Goal: Transaction & Acquisition: Obtain resource

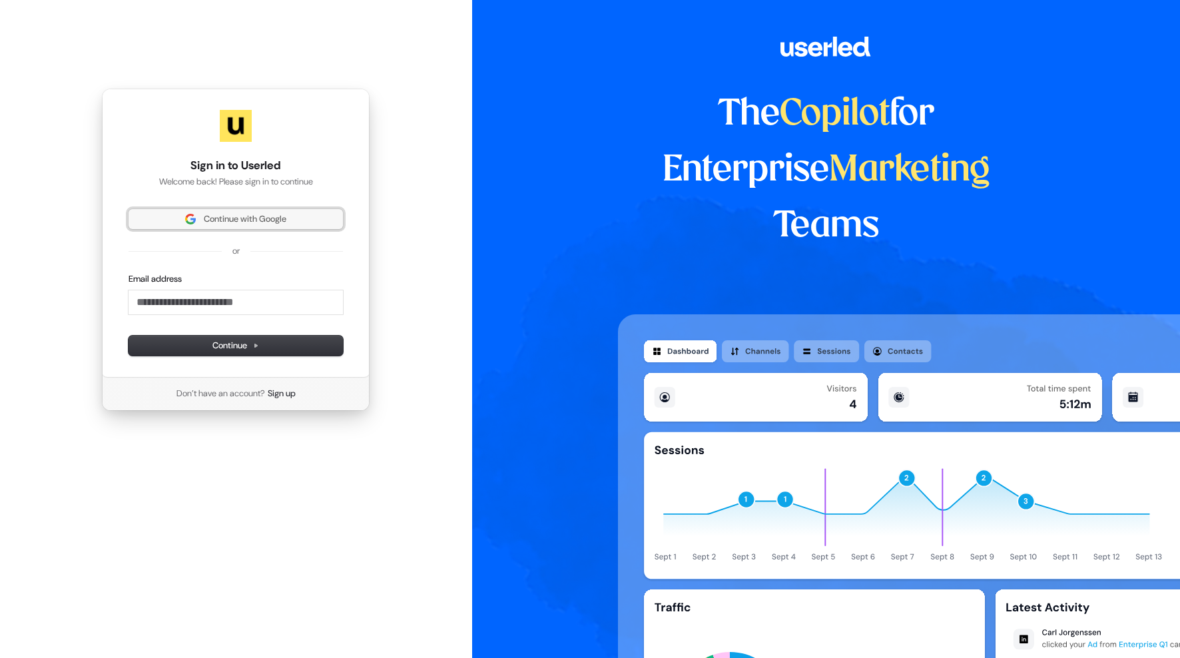
click at [217, 222] on span "Continue with Google" at bounding box center [245, 219] width 83 height 12
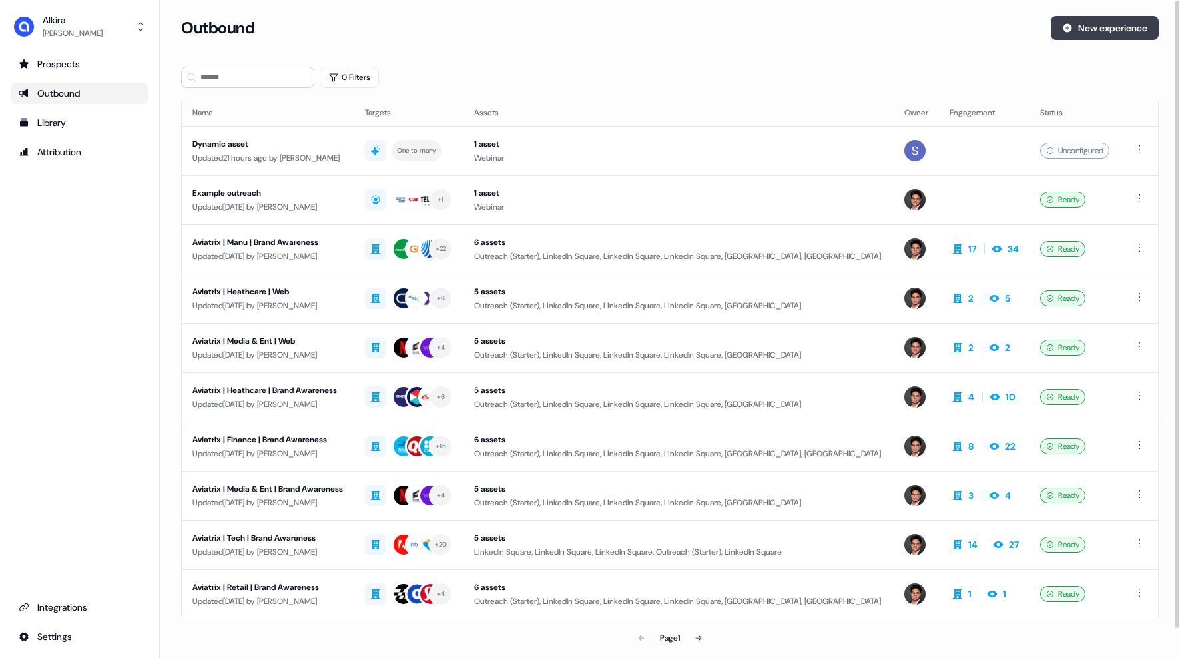
click at [1094, 33] on button "New experience" at bounding box center [1104, 28] width 108 height 24
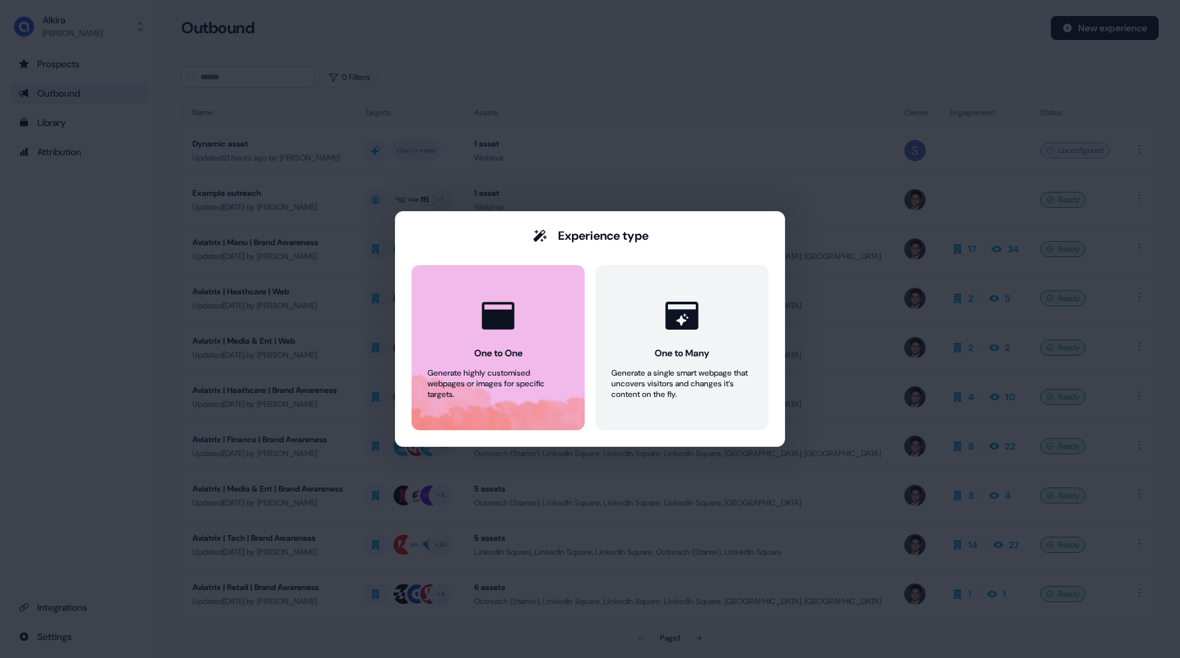
click at [537, 360] on button "One to One Generate highly customised webpages or images for specific targets." at bounding box center [497, 347] width 173 height 165
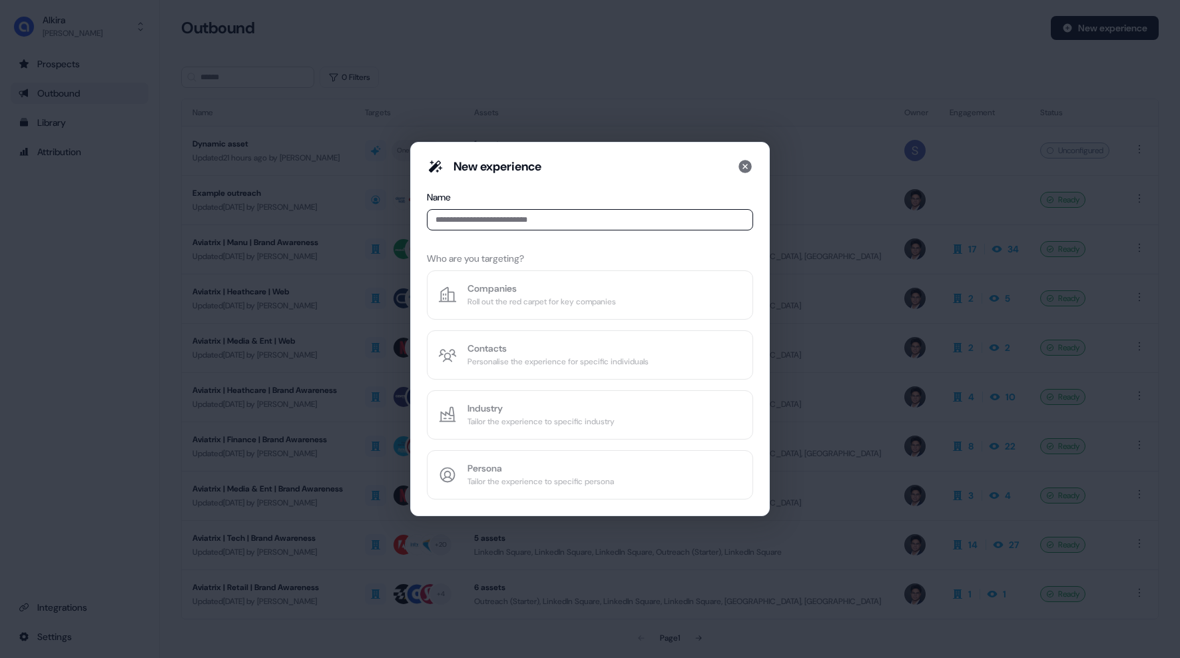
click at [509, 218] on input at bounding box center [590, 219] width 326 height 21
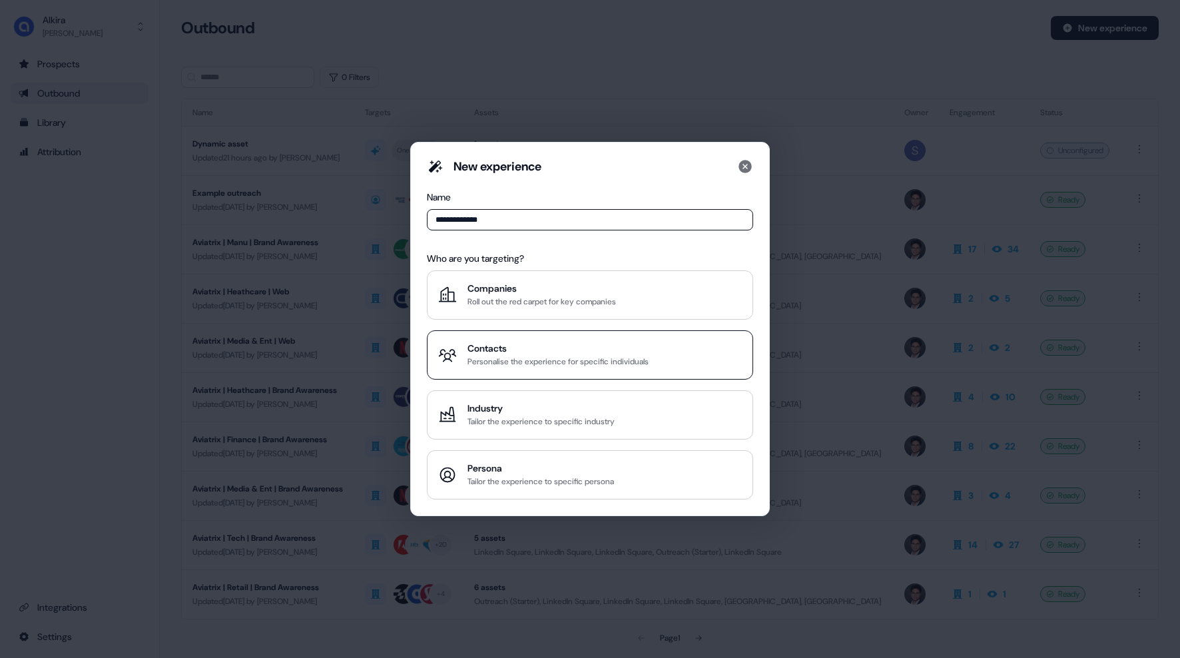
type input "**********"
click at [536, 365] on div "Personalise the experience for specific individuals" at bounding box center [557, 361] width 181 height 13
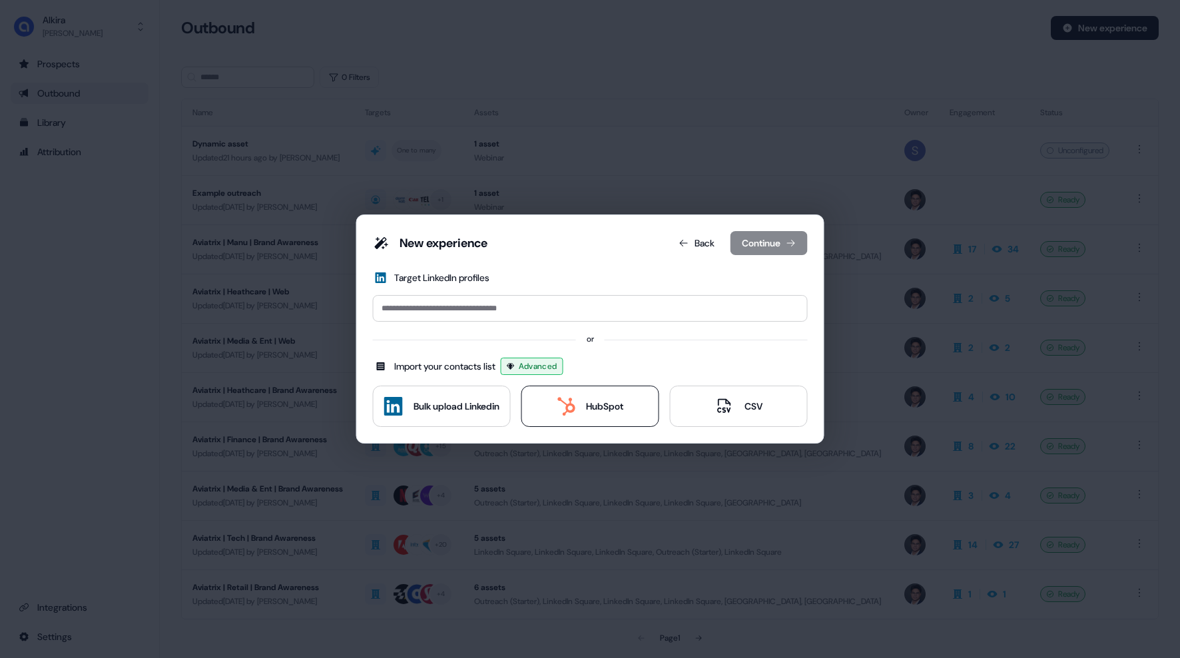
click at [557, 407] on icon at bounding box center [565, 406] width 19 height 19
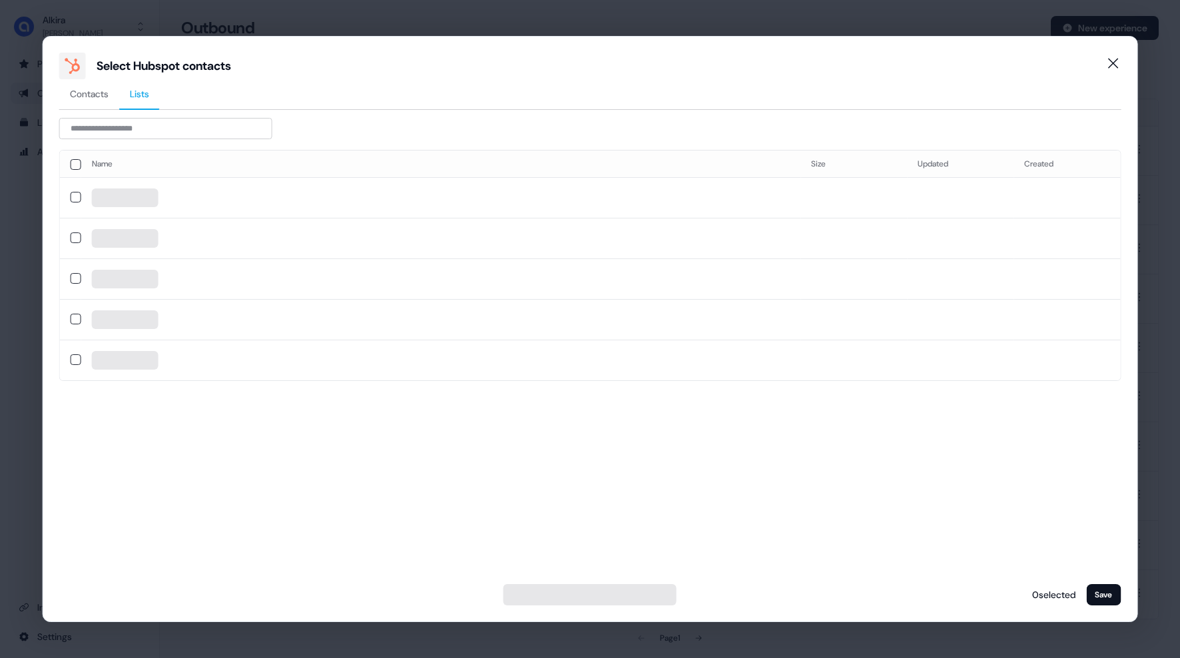
click at [142, 95] on span "Lists" at bounding box center [139, 93] width 19 height 13
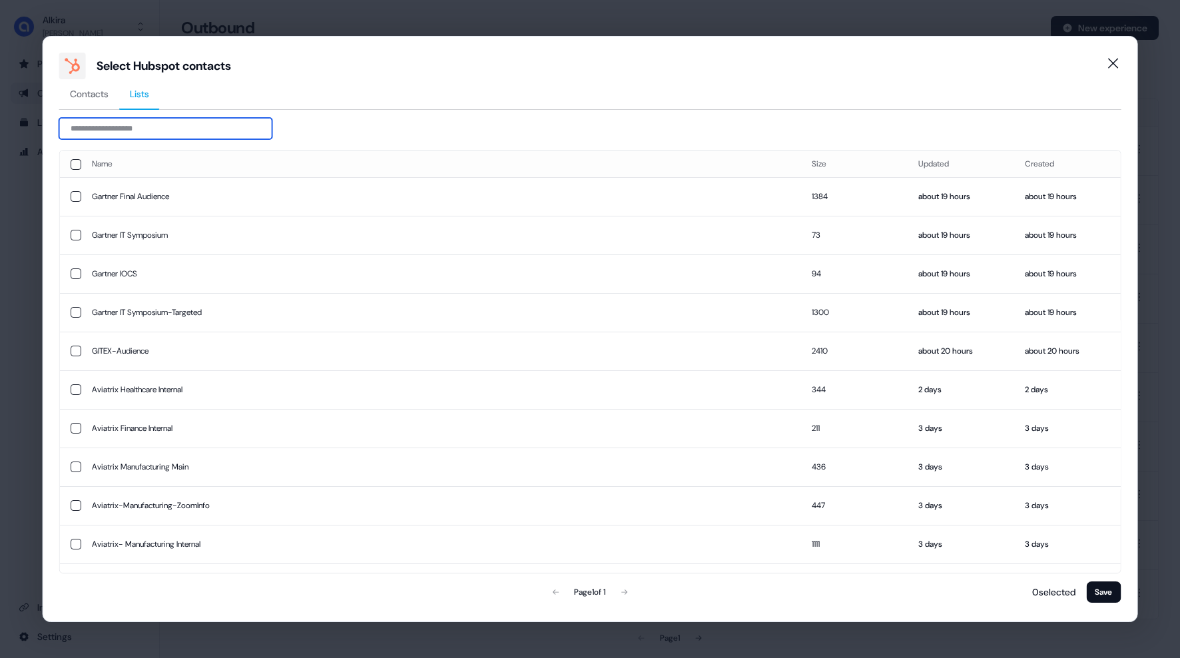
click at [143, 136] on input at bounding box center [165, 128] width 213 height 21
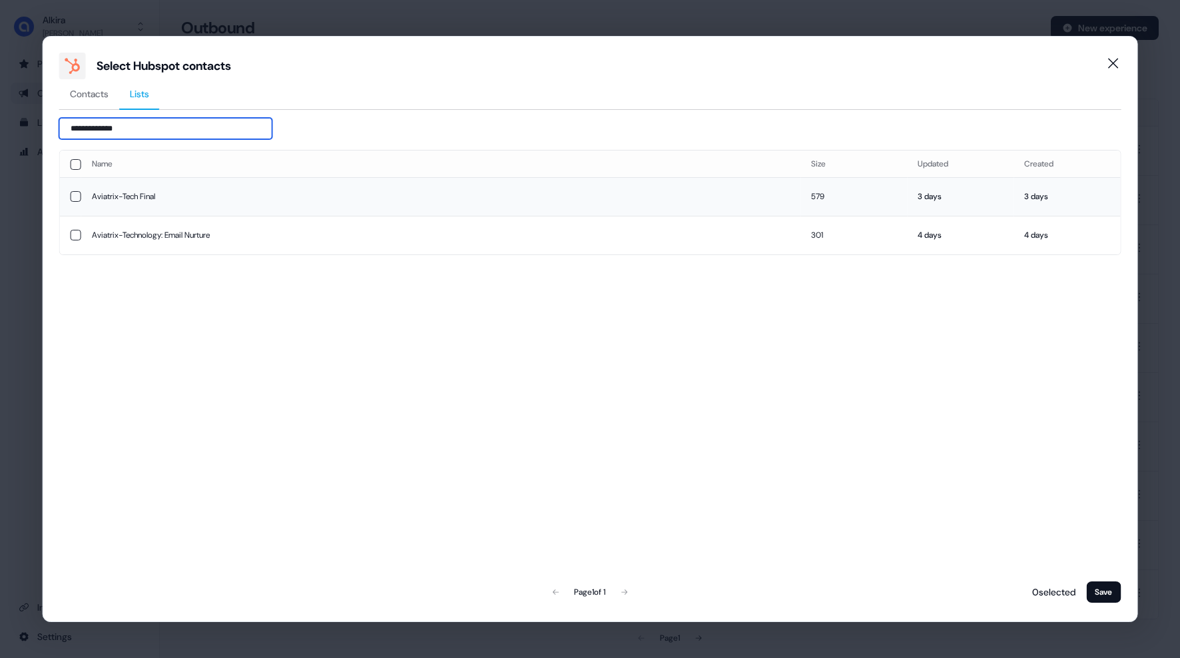
type input "**********"
click at [77, 199] on button "button" at bounding box center [76, 196] width 11 height 11
click at [1108, 594] on button "Save" at bounding box center [1103, 591] width 35 height 21
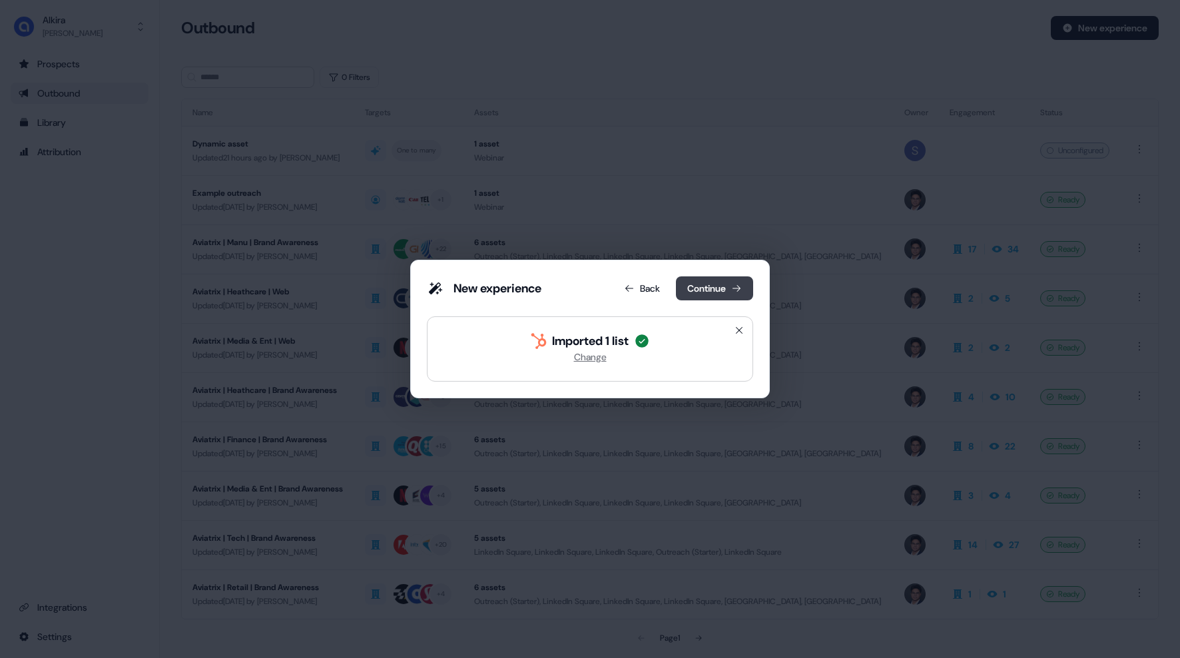
click at [733, 289] on icon at bounding box center [736, 288] width 11 height 11
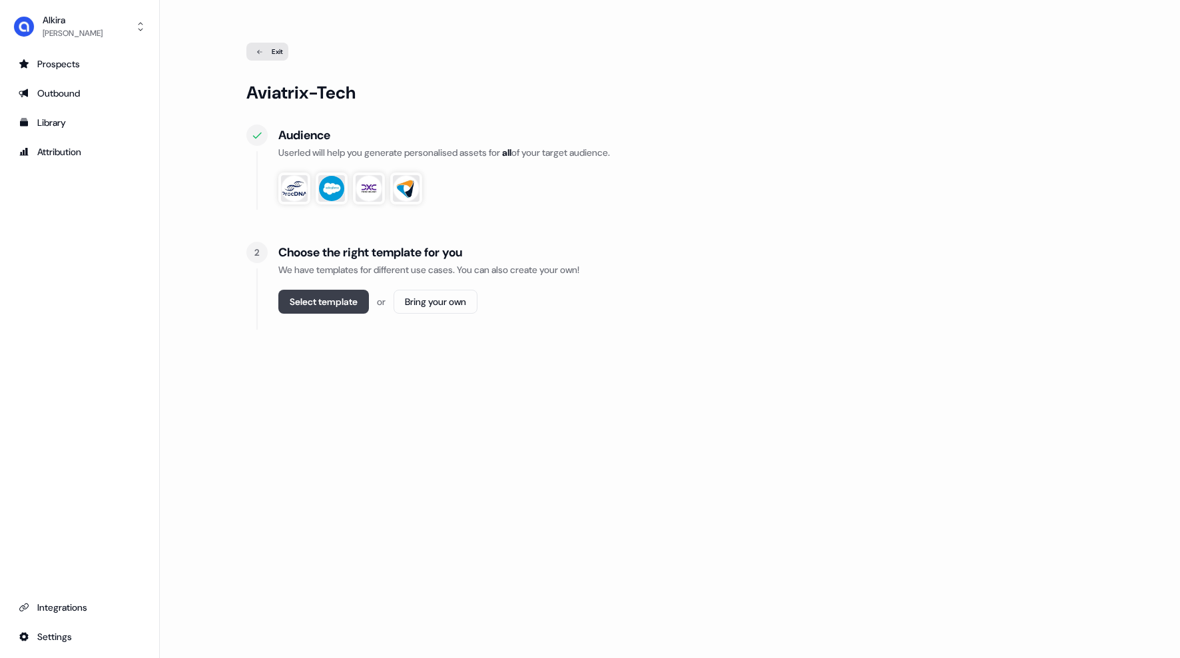
click at [341, 302] on button "Select template" at bounding box center [323, 302] width 91 height 24
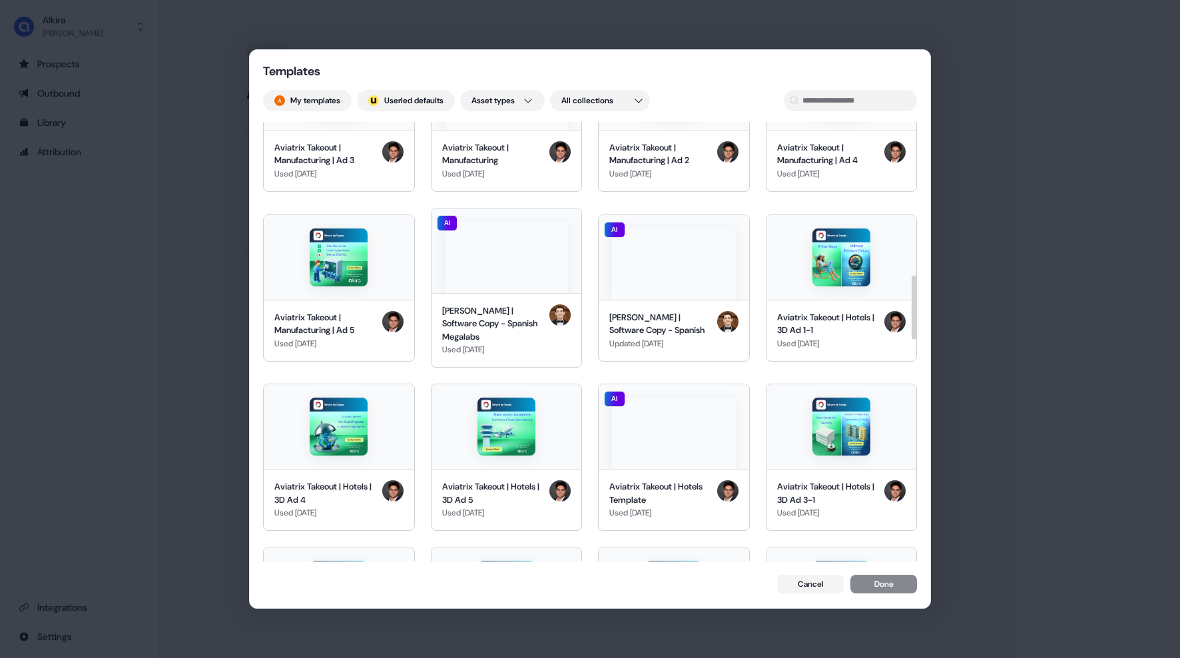
scroll to position [1059, 0]
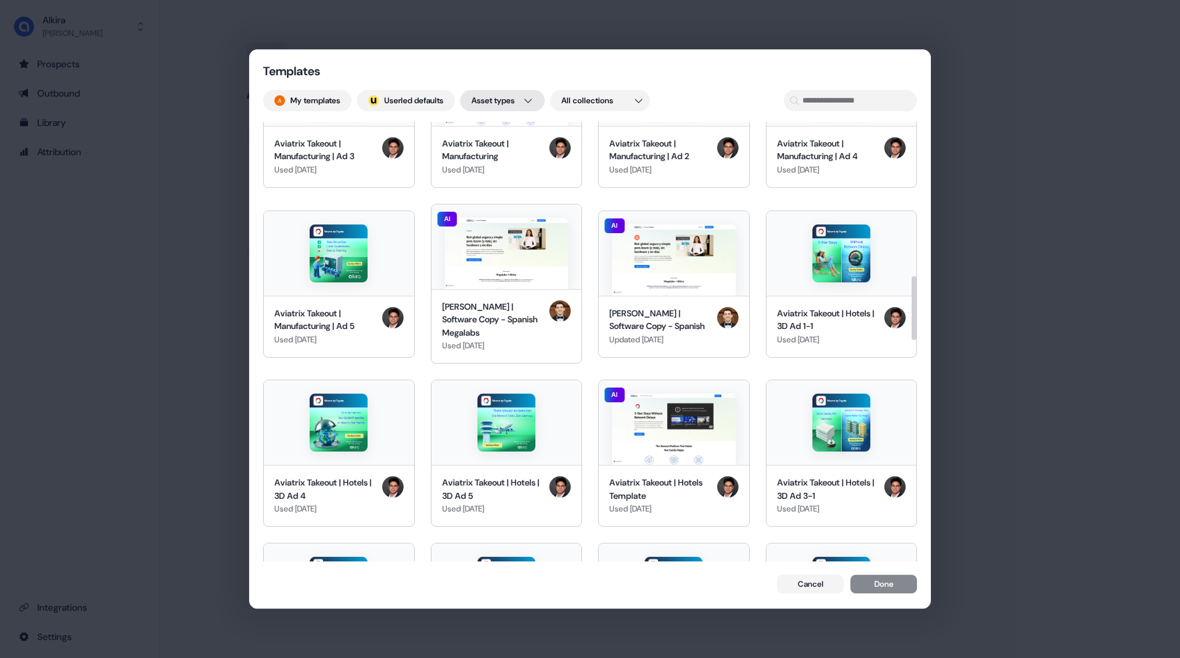
click at [510, 102] on div "Templates My templates ; Userled defaults Asset types All collections AI EMEA S…" at bounding box center [590, 329] width 1180 height 658
click at [508, 262] on div "Landing pages" at bounding box center [532, 255] width 122 height 21
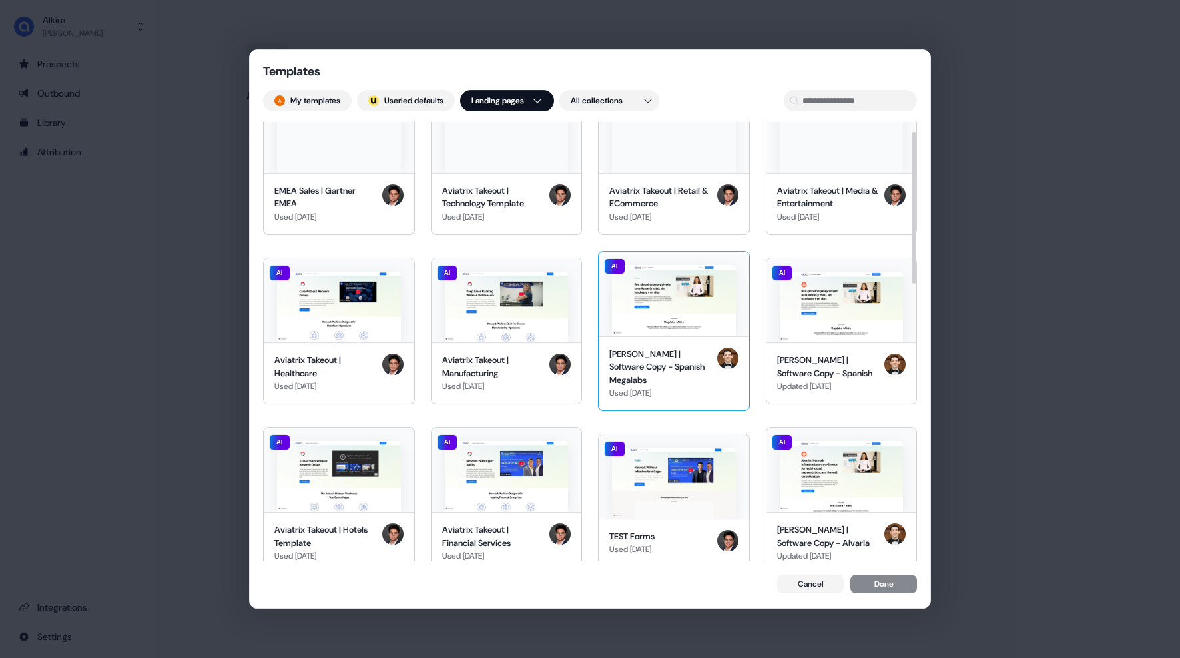
scroll to position [0, 0]
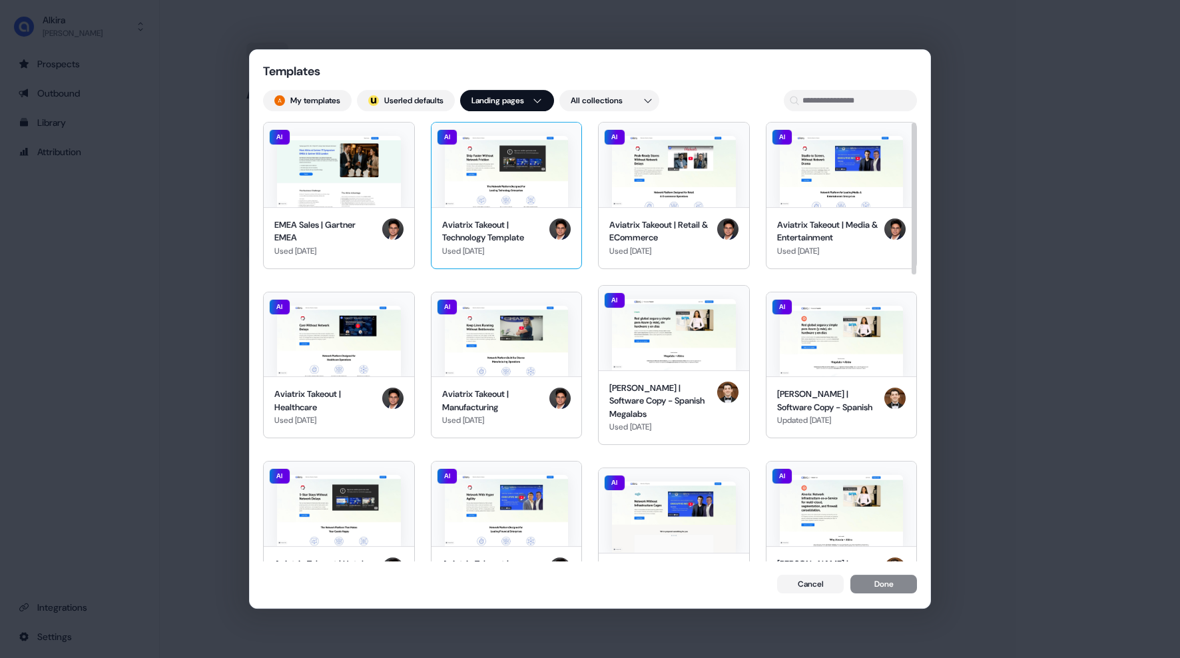
click at [516, 248] on div "Used [DATE]" at bounding box center [493, 250] width 103 height 13
click at [878, 591] on button "Done" at bounding box center [883, 585] width 67 height 19
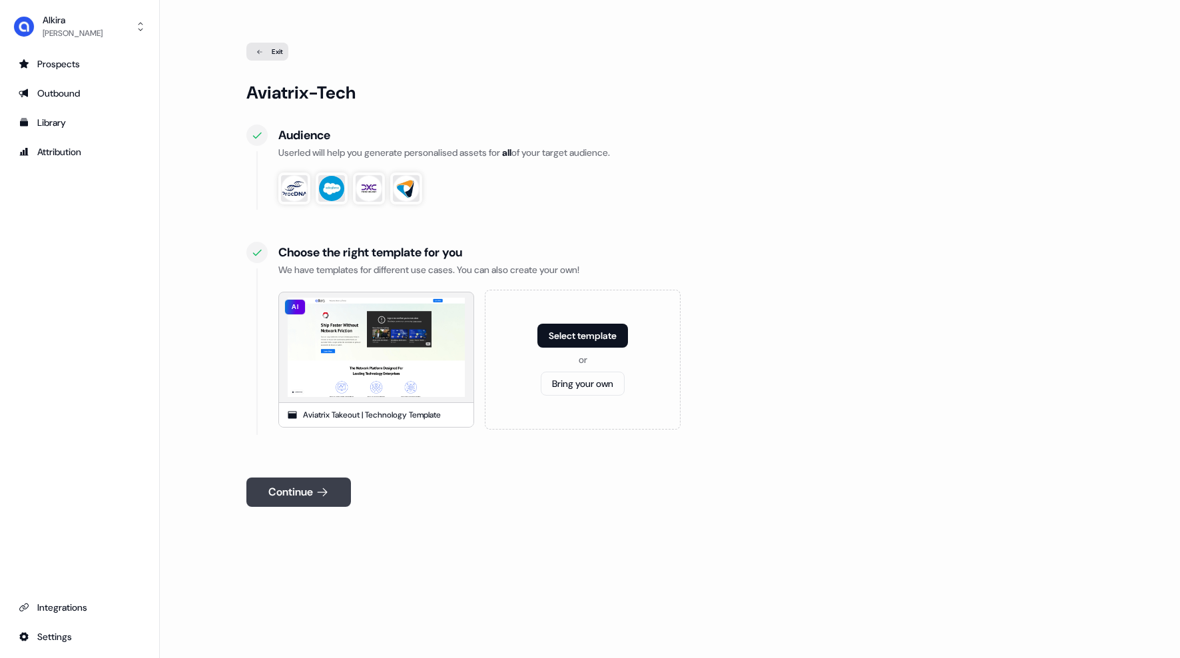
click at [331, 499] on button "Continue" at bounding box center [298, 491] width 105 height 29
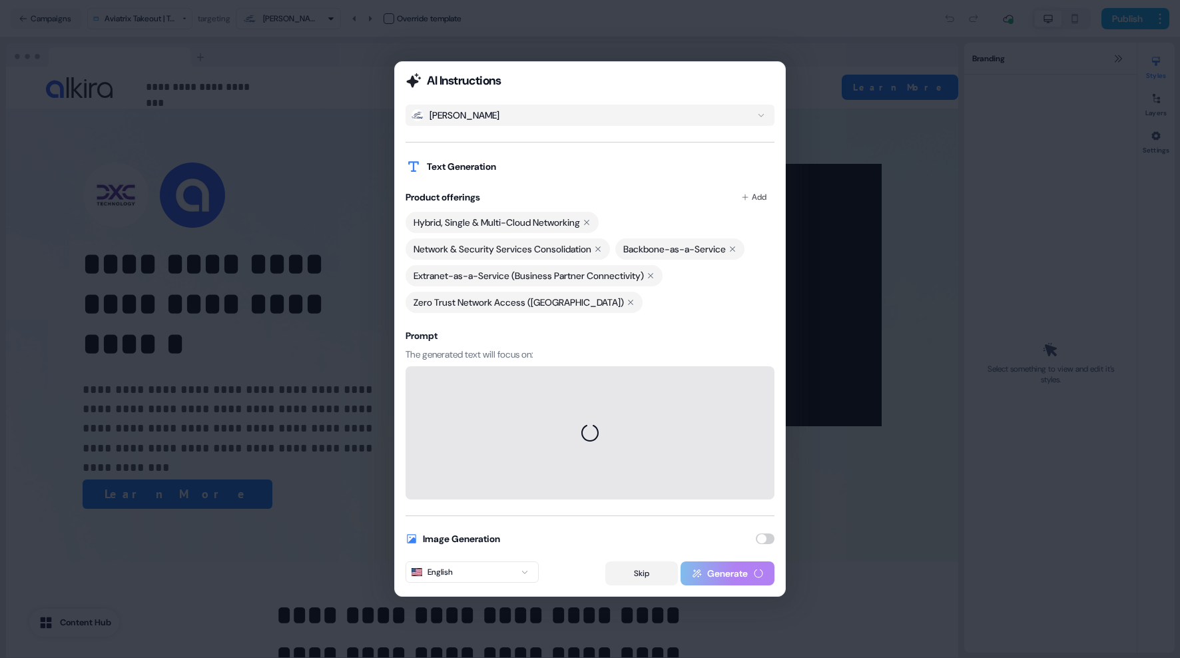
click at [644, 575] on button "Skip" at bounding box center [641, 573] width 73 height 24
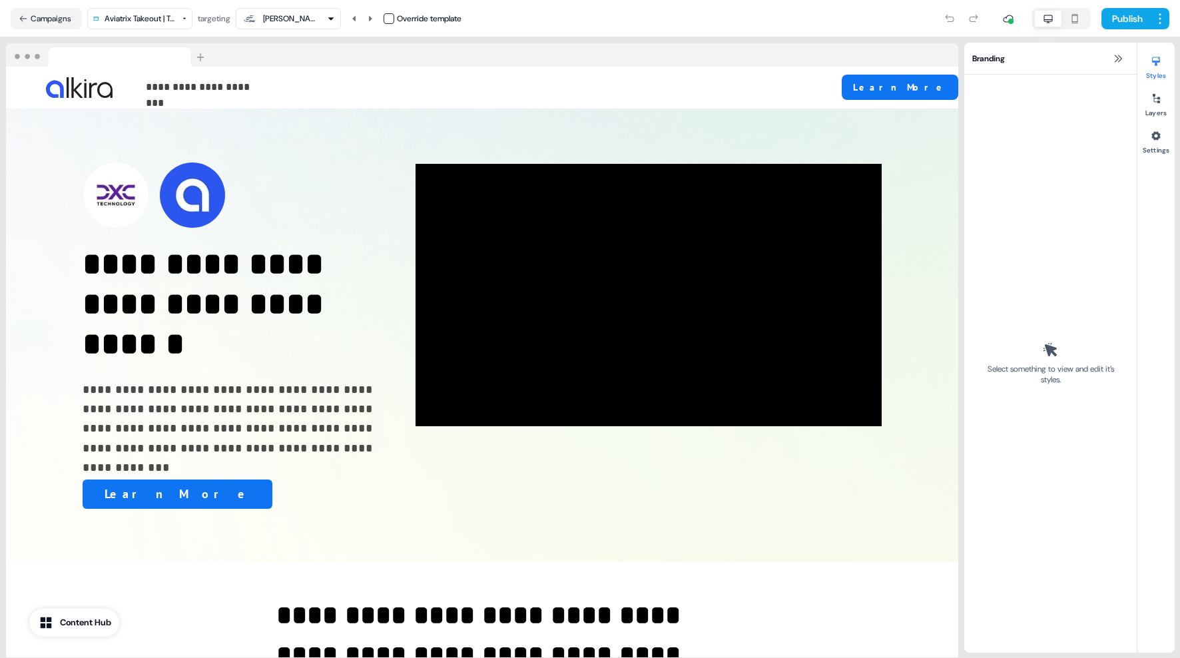
click at [322, 18] on div "[PERSON_NAME]" at bounding box center [288, 19] width 93 height 16
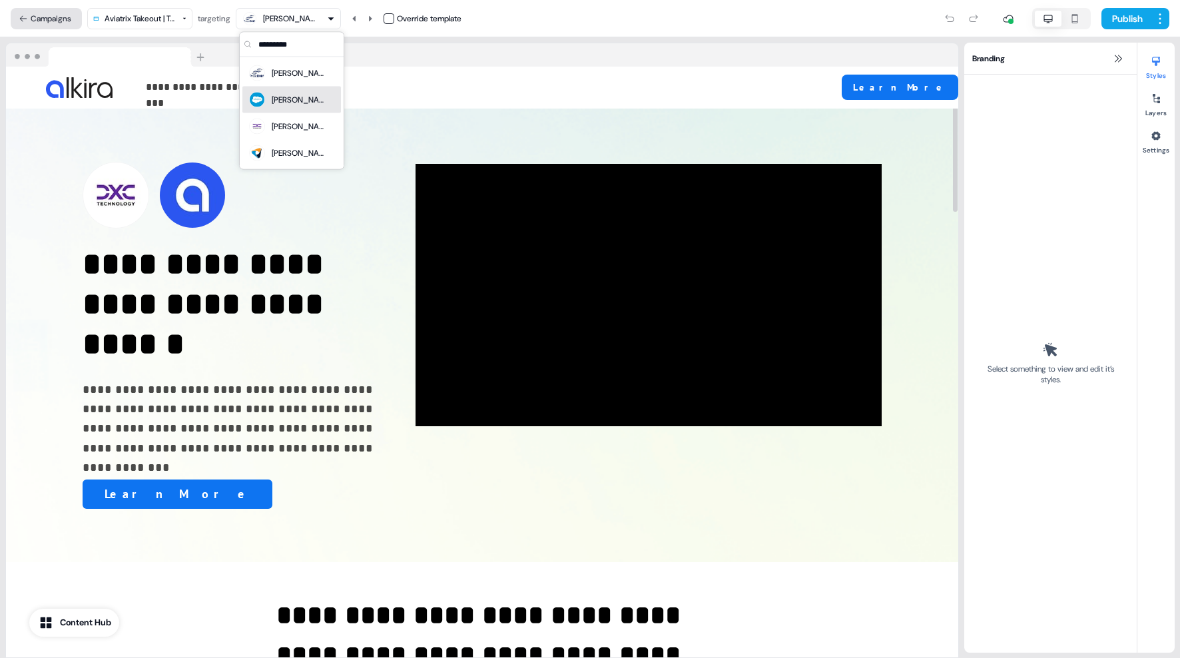
click at [59, 11] on button "Campaigns" at bounding box center [46, 18] width 71 height 21
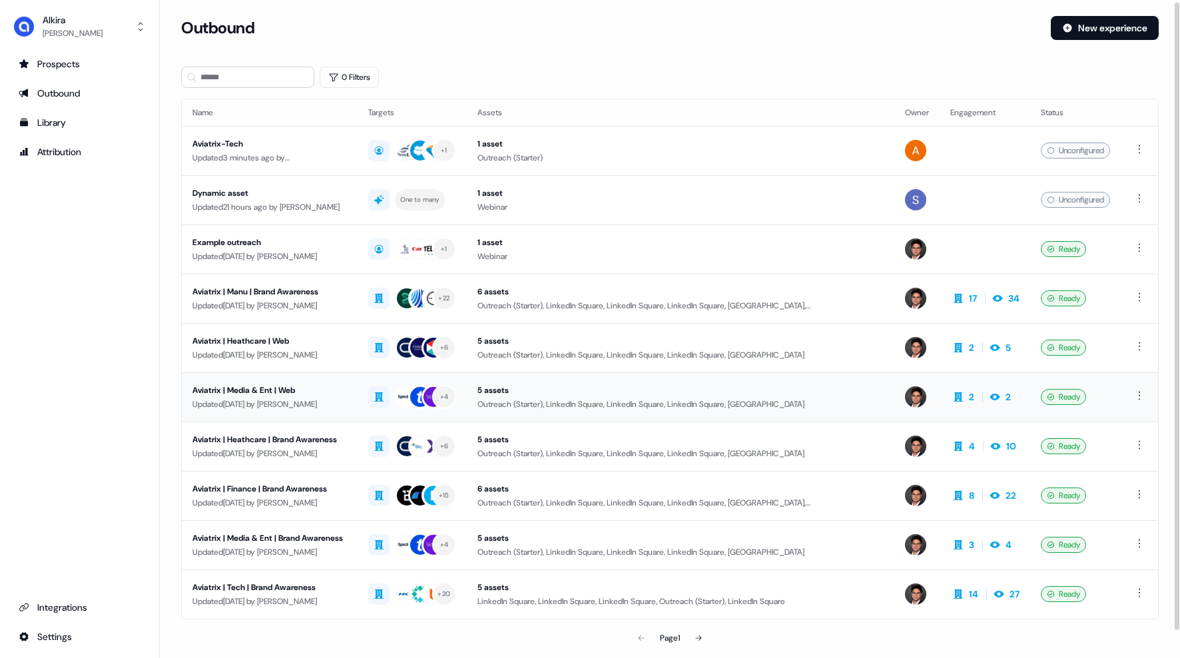
scroll to position [30, 0]
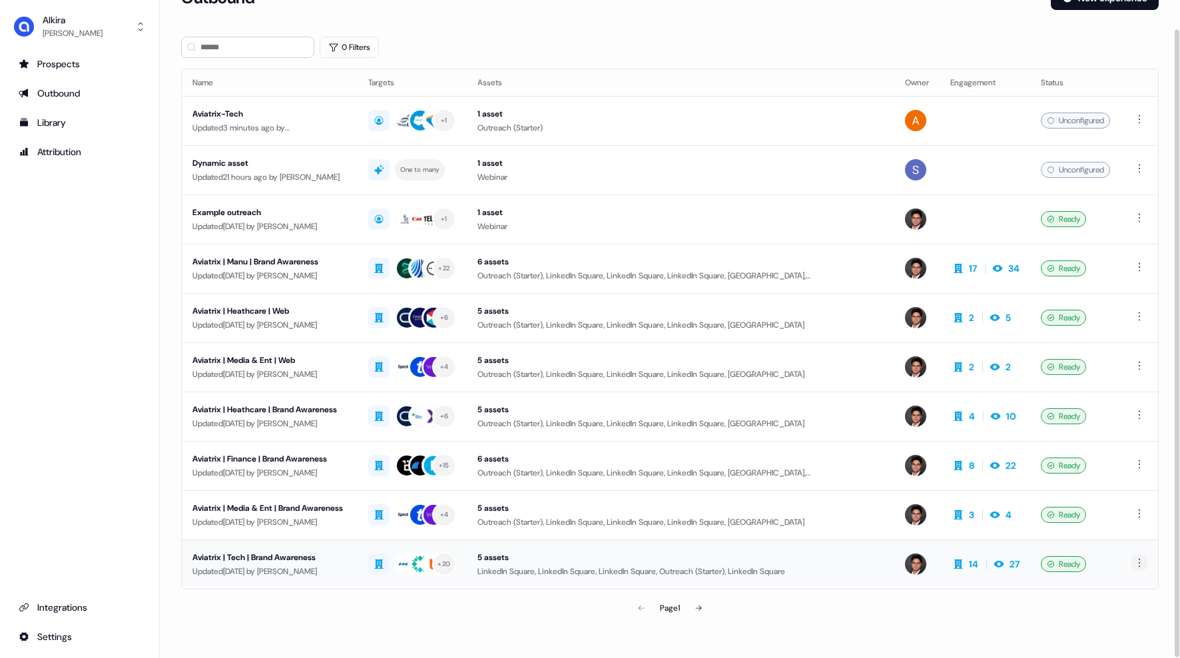
click at [1137, 564] on html "For the best experience switch devices to a bigger screen. Go to [DOMAIN_NAME] …" at bounding box center [590, 329] width 1180 height 658
click at [254, 555] on html "For the best experience switch devices to a bigger screen. Go to [DOMAIN_NAME] …" at bounding box center [590, 329] width 1180 height 658
click at [249, 555] on div "Aviatrix | Tech | Brand Awareness" at bounding box center [269, 556] width 154 height 13
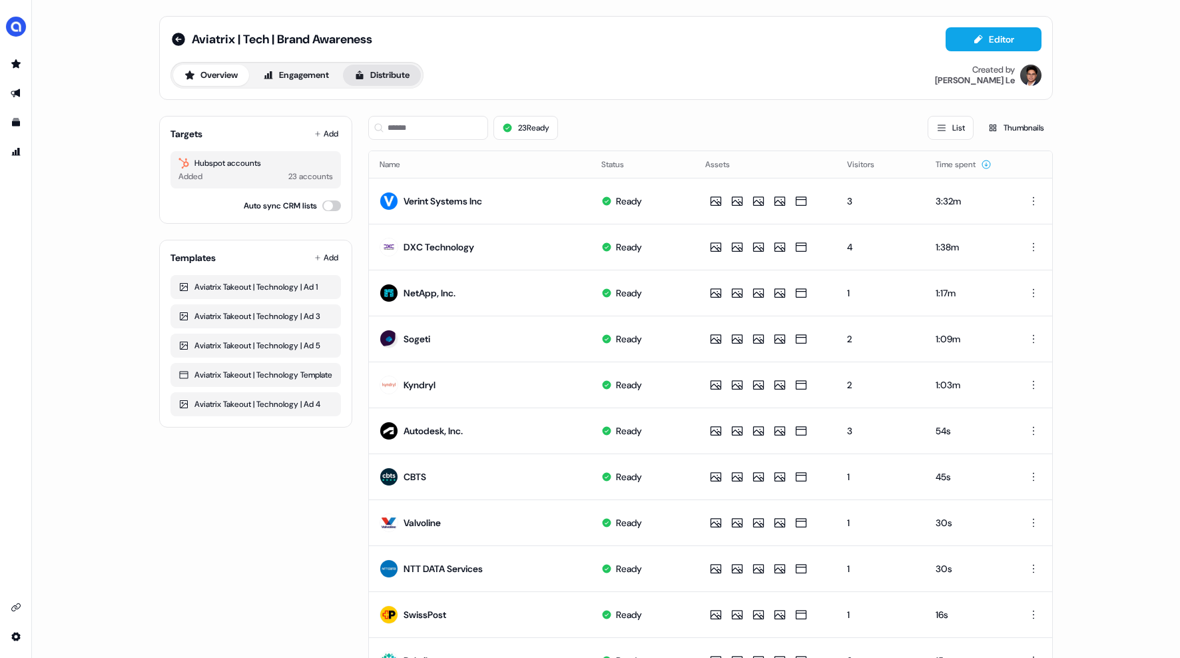
click at [397, 79] on button "Distribute" at bounding box center [382, 75] width 78 height 21
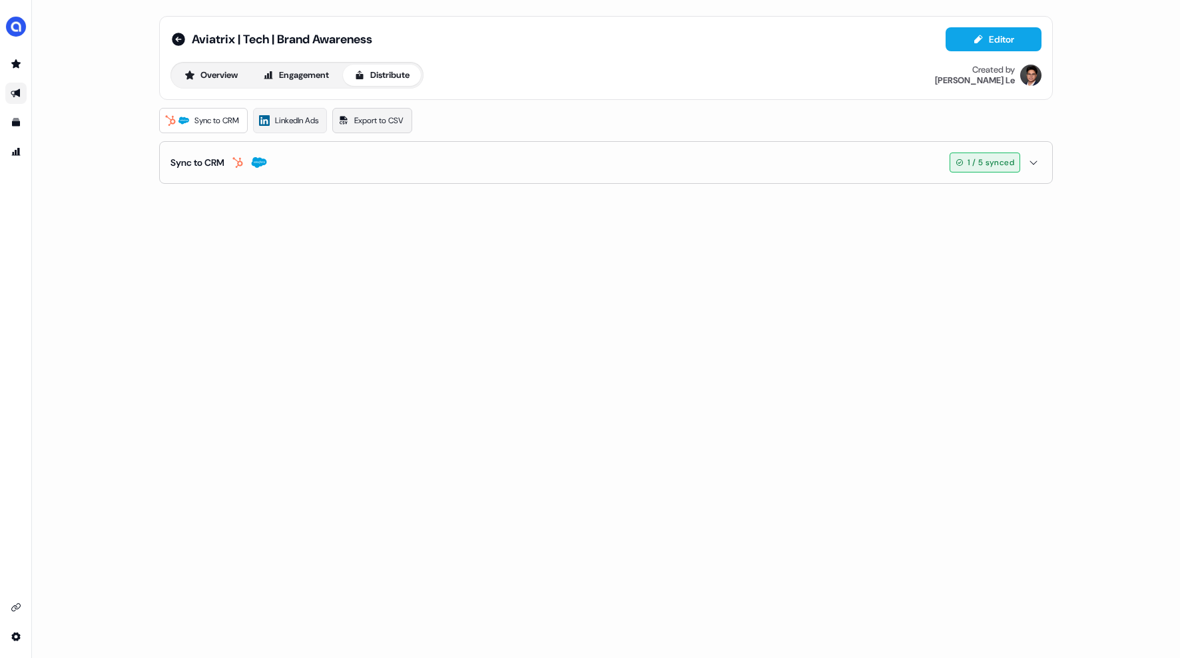
click at [383, 122] on span "Export to CSV" at bounding box center [378, 120] width 49 height 13
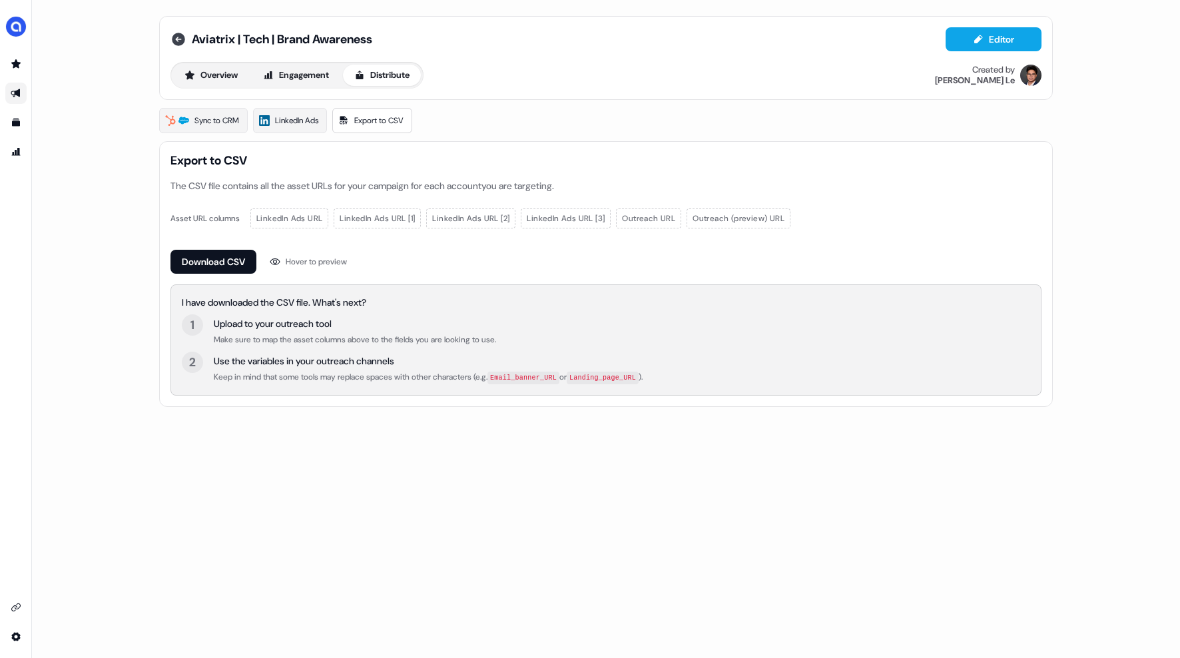
click at [170, 34] on icon at bounding box center [178, 39] width 16 height 16
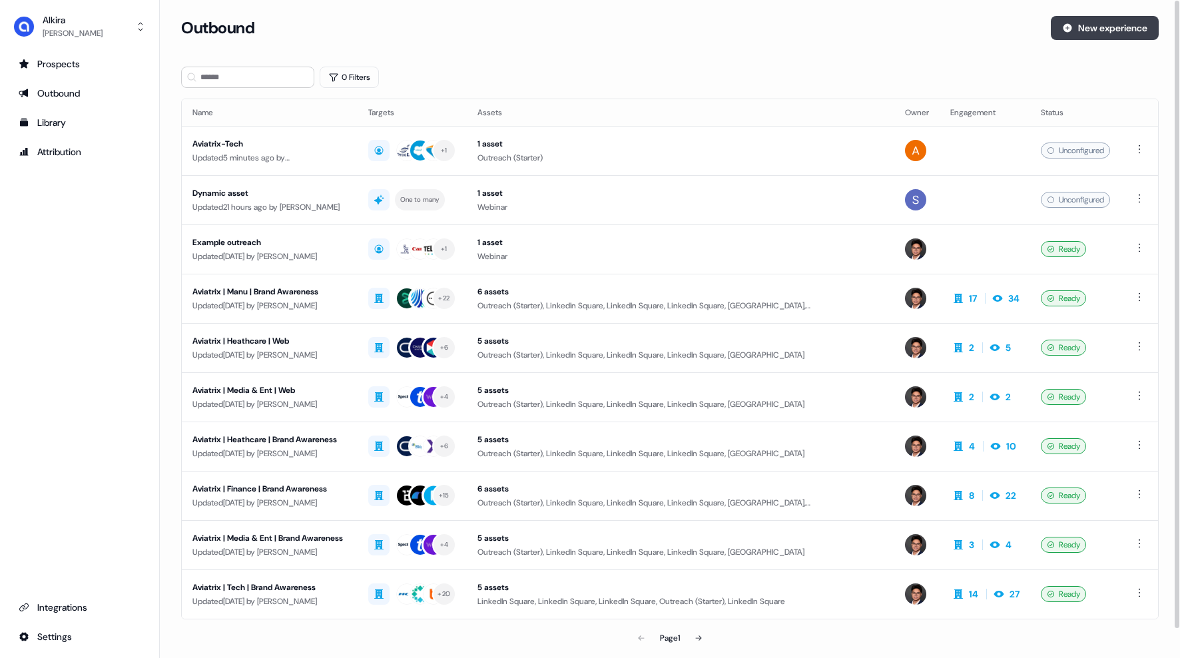
click at [1110, 29] on button "New experience" at bounding box center [1104, 28] width 108 height 24
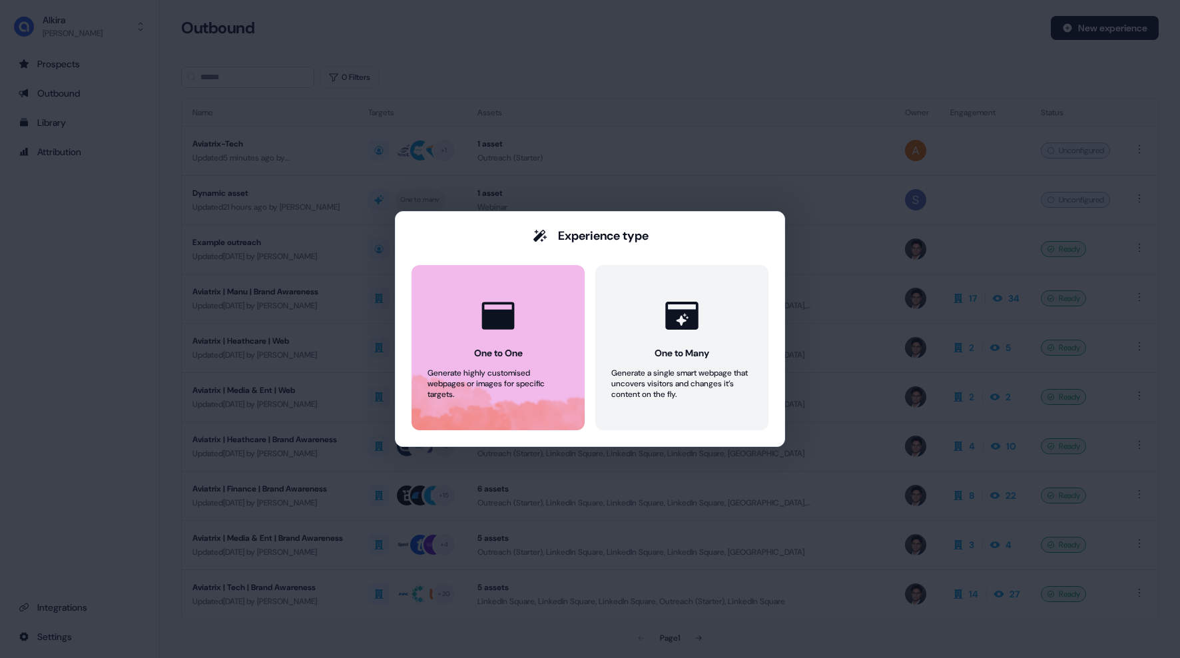
click at [459, 413] on button "One to One Generate highly customised webpages or images for specific targets." at bounding box center [497, 347] width 173 height 165
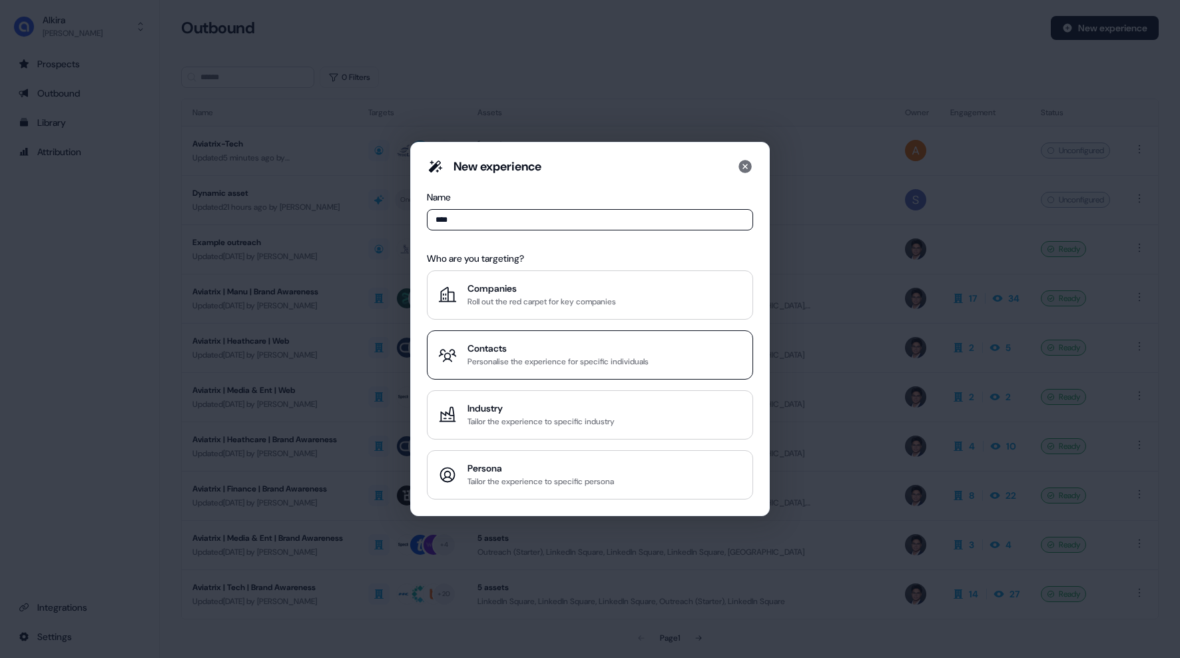
type input "****"
click at [554, 365] on div "Personalise the experience for specific individuals" at bounding box center [557, 361] width 181 height 13
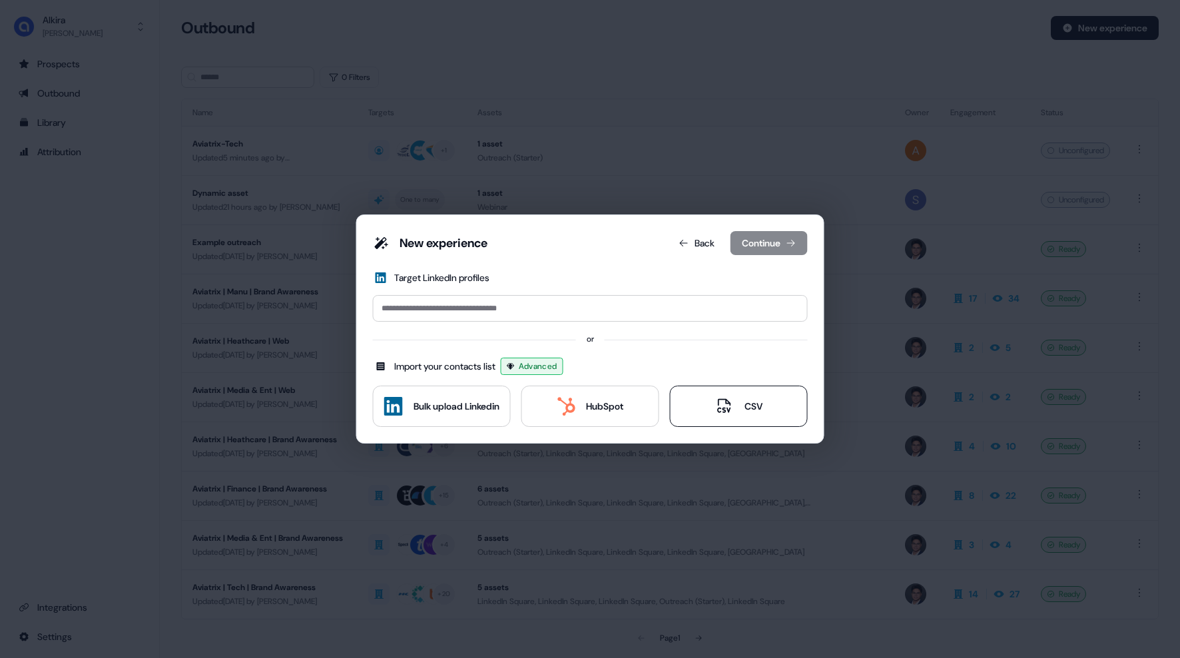
click at [734, 414] on icon at bounding box center [724, 406] width 19 height 19
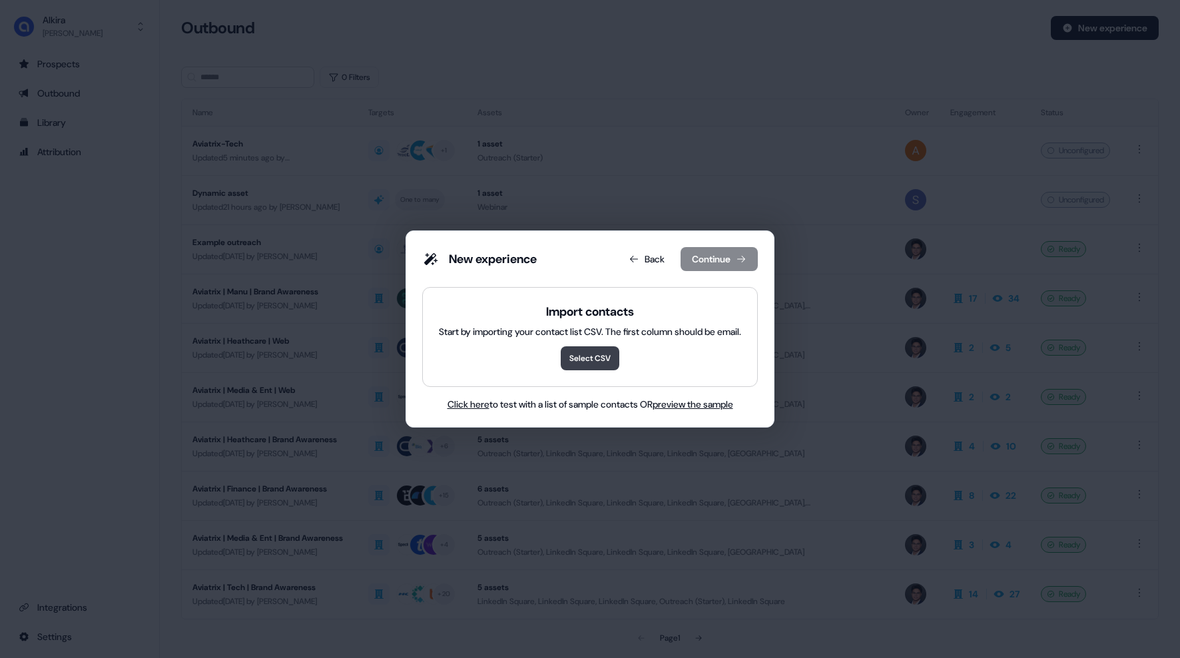
click at [578, 358] on button "Select CSV" at bounding box center [589, 358] width 59 height 24
click at [717, 403] on span "preview the sample" at bounding box center [692, 404] width 81 height 12
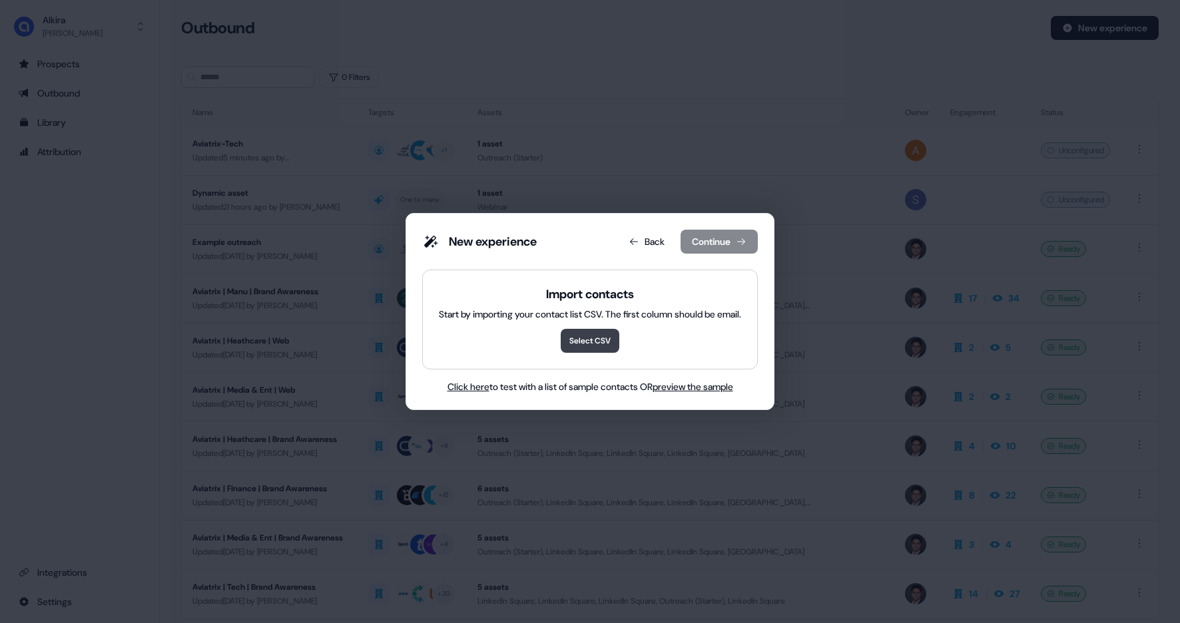
click at [586, 341] on button "Select CSV" at bounding box center [589, 341] width 59 height 24
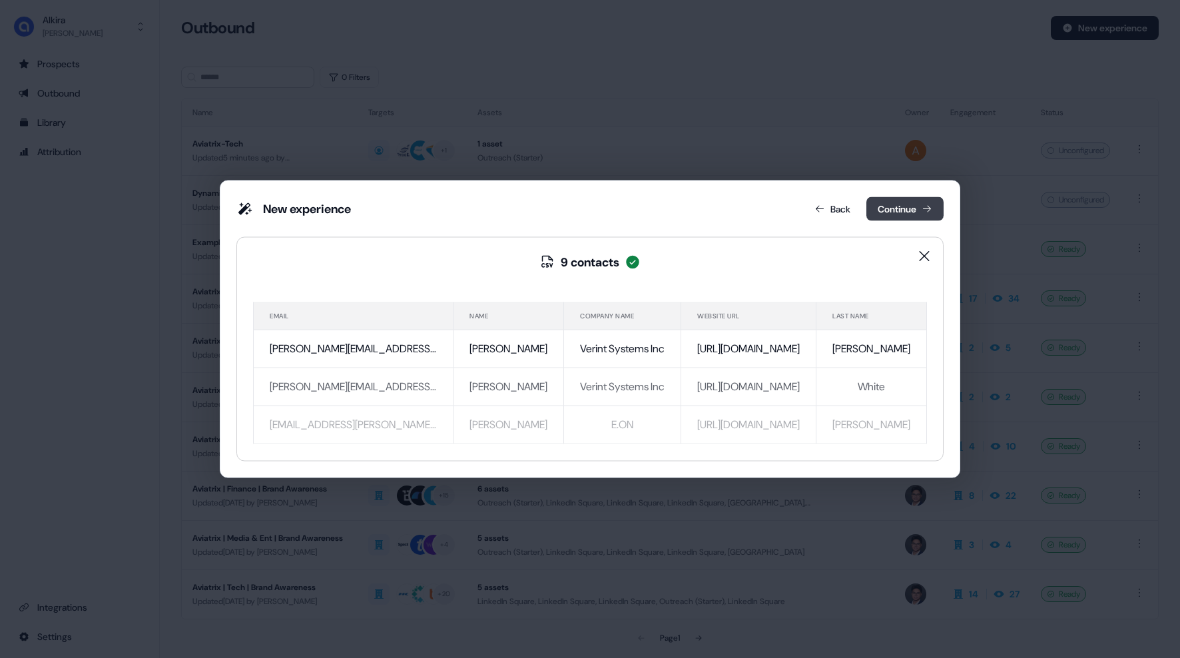
click at [921, 206] on icon at bounding box center [926, 209] width 11 height 11
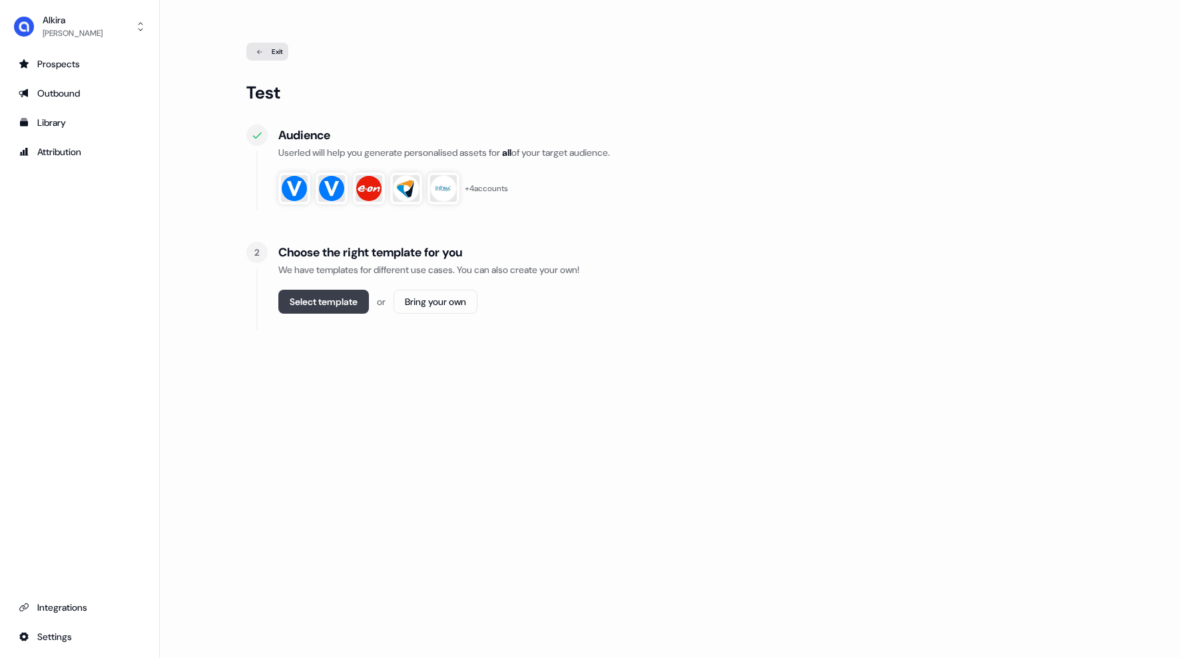
click at [329, 303] on button "Select template" at bounding box center [323, 302] width 91 height 24
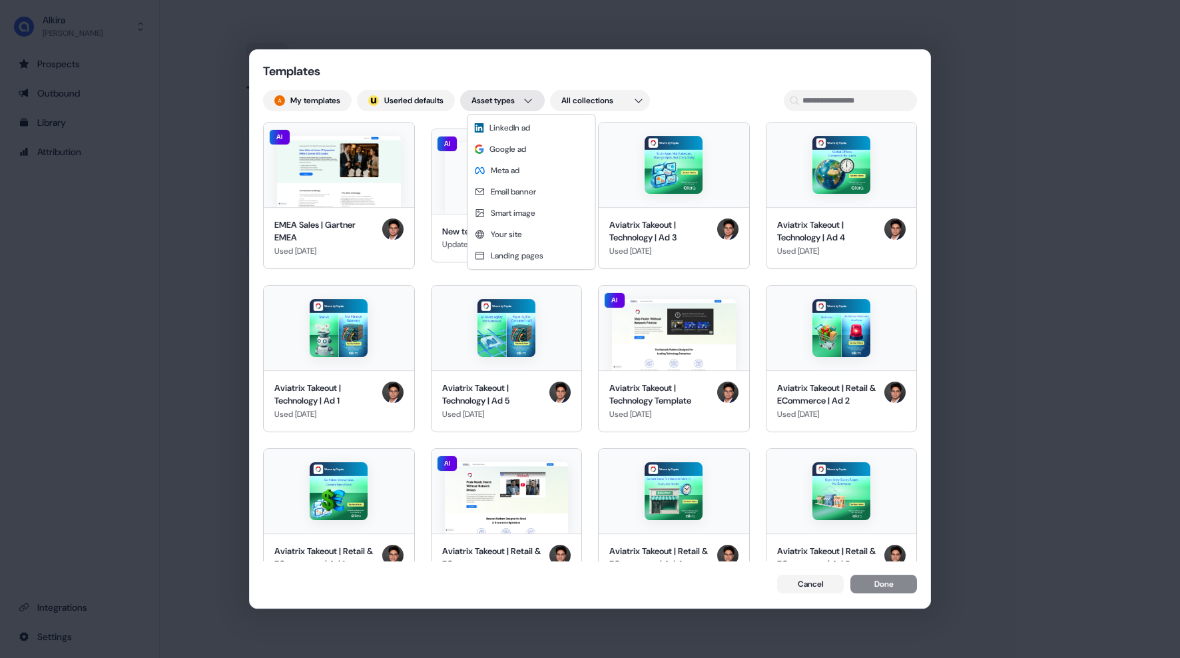
click at [527, 103] on div "Templates My templates ; Userled defaults Asset types All collections AI EMEA S…" at bounding box center [590, 329] width 1180 height 658
click at [505, 262] on div "Landing pages" at bounding box center [532, 255] width 122 height 21
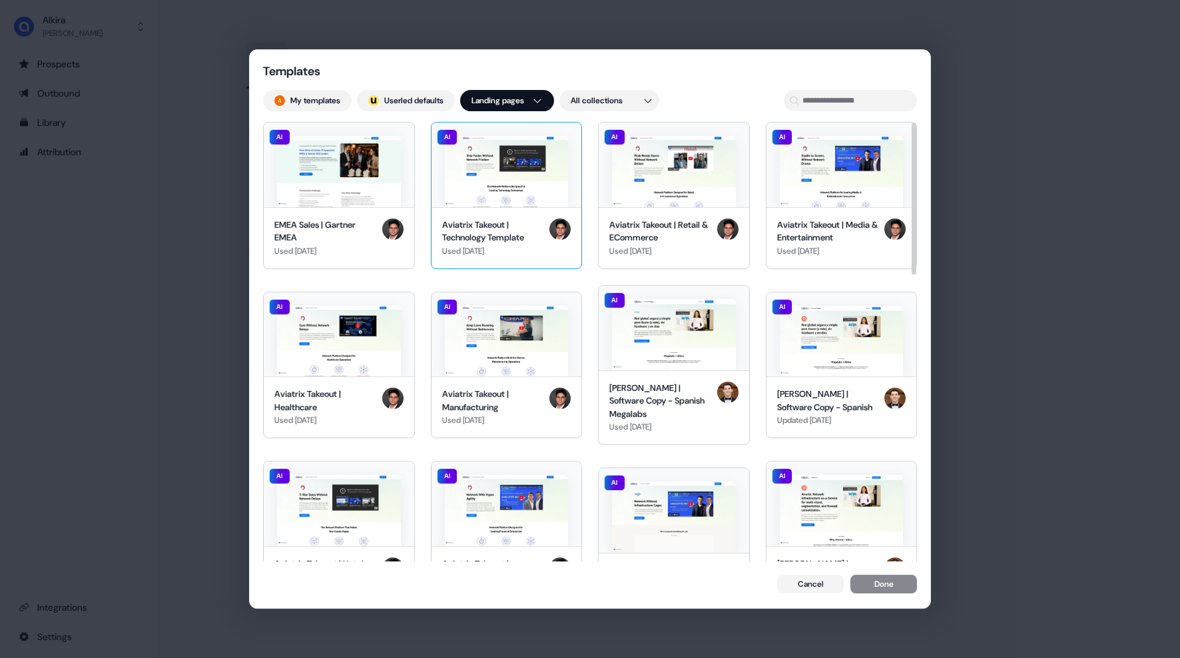
click at [498, 234] on div "Aviatrix Takeout | Technology Template" at bounding box center [493, 231] width 103 height 26
click at [877, 584] on button "Done" at bounding box center [883, 585] width 67 height 19
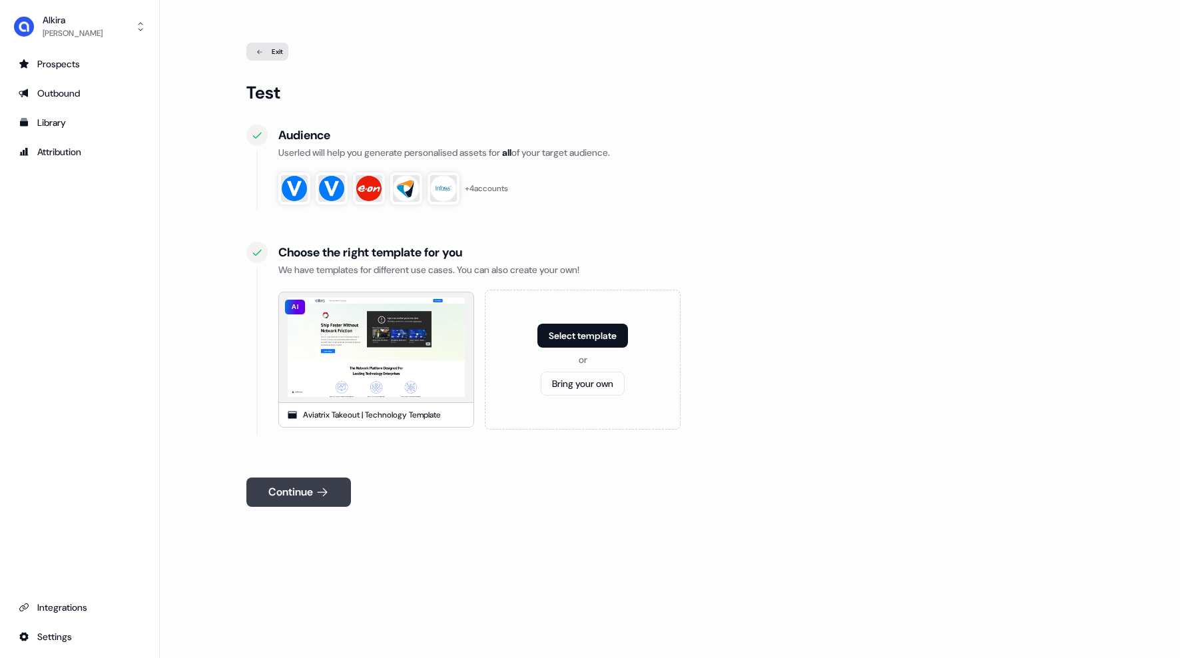
click at [326, 491] on icon at bounding box center [323, 492] width 10 height 9
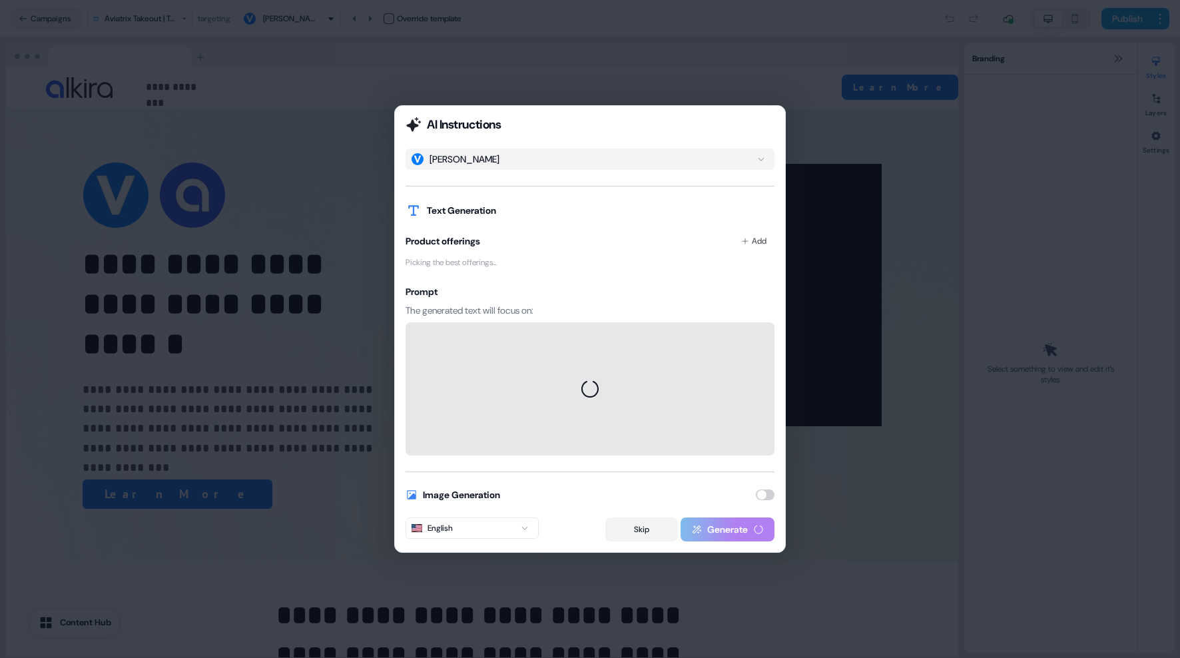
click at [644, 529] on button "Skip" at bounding box center [641, 529] width 73 height 24
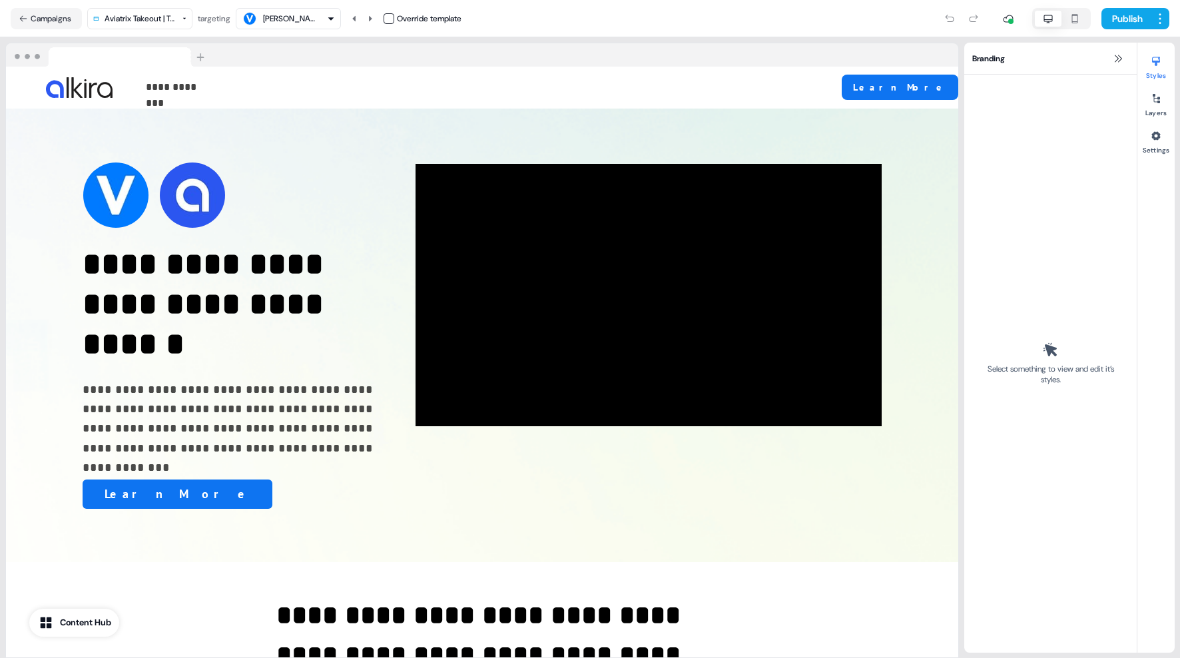
click at [330, 17] on icon "button" at bounding box center [331, 19] width 8 height 8
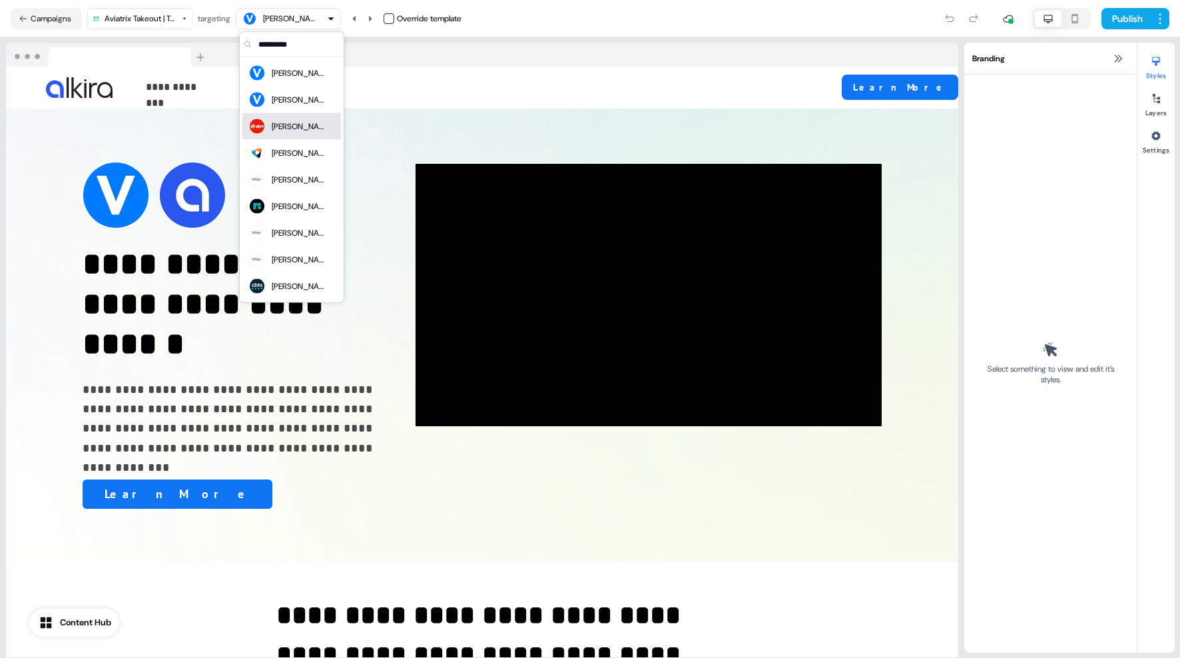
click at [283, 127] on div "[PERSON_NAME]" at bounding box center [298, 126] width 53 height 13
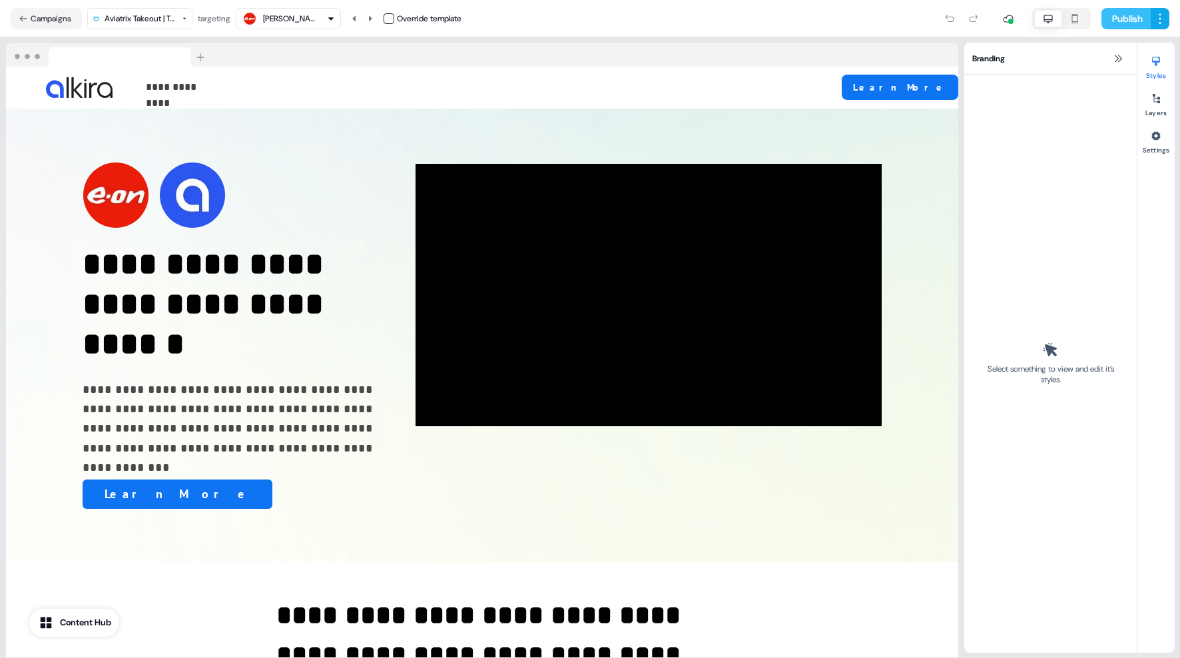
click at [1133, 19] on button "Publish" at bounding box center [1125, 18] width 49 height 21
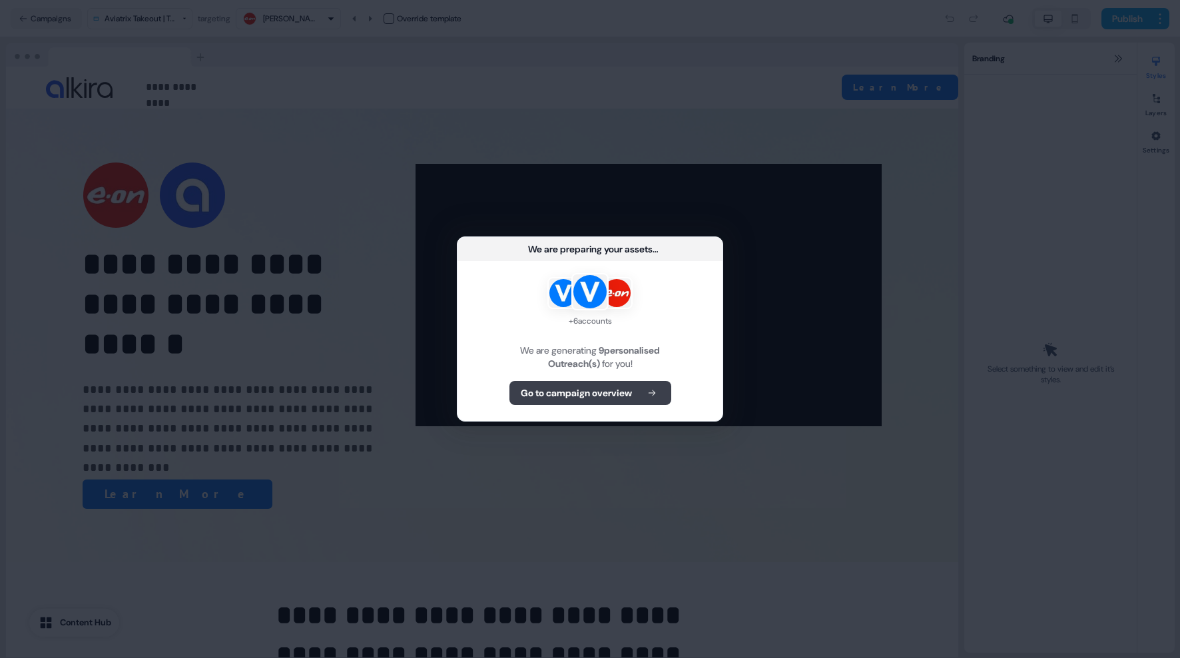
click at [635, 395] on button "Go to campaign overview" at bounding box center [590, 393] width 162 height 24
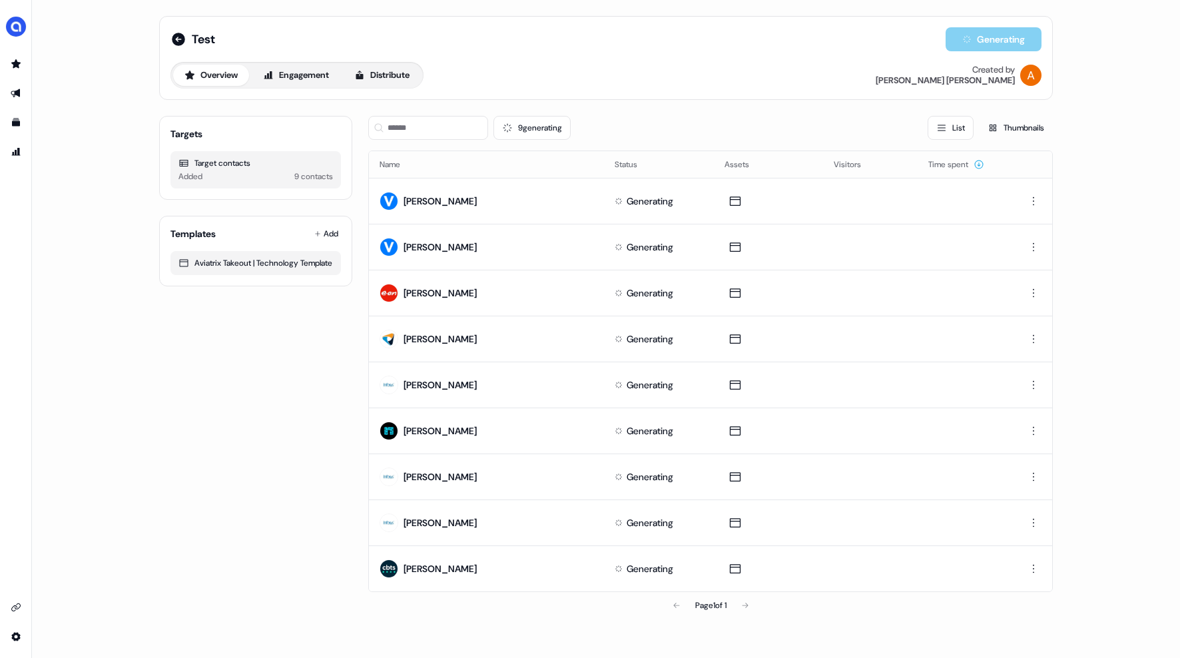
click at [746, 602] on div "Page 1 of 1" at bounding box center [710, 605] width 684 height 27
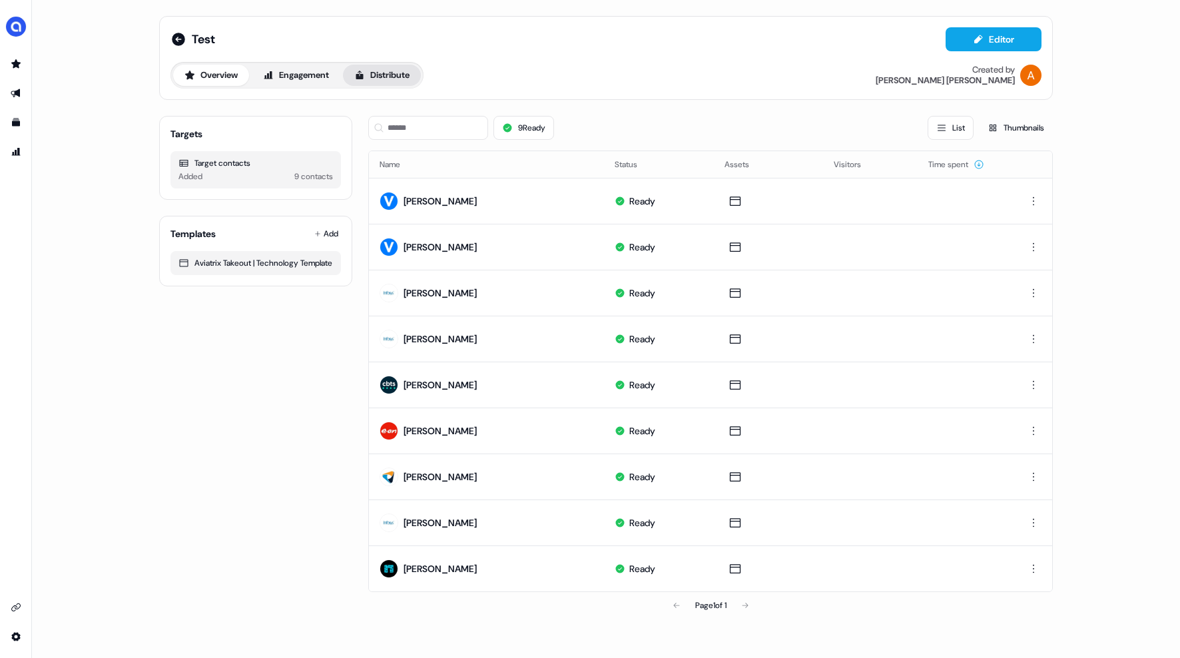
click at [376, 84] on button "Distribute" at bounding box center [382, 75] width 78 height 21
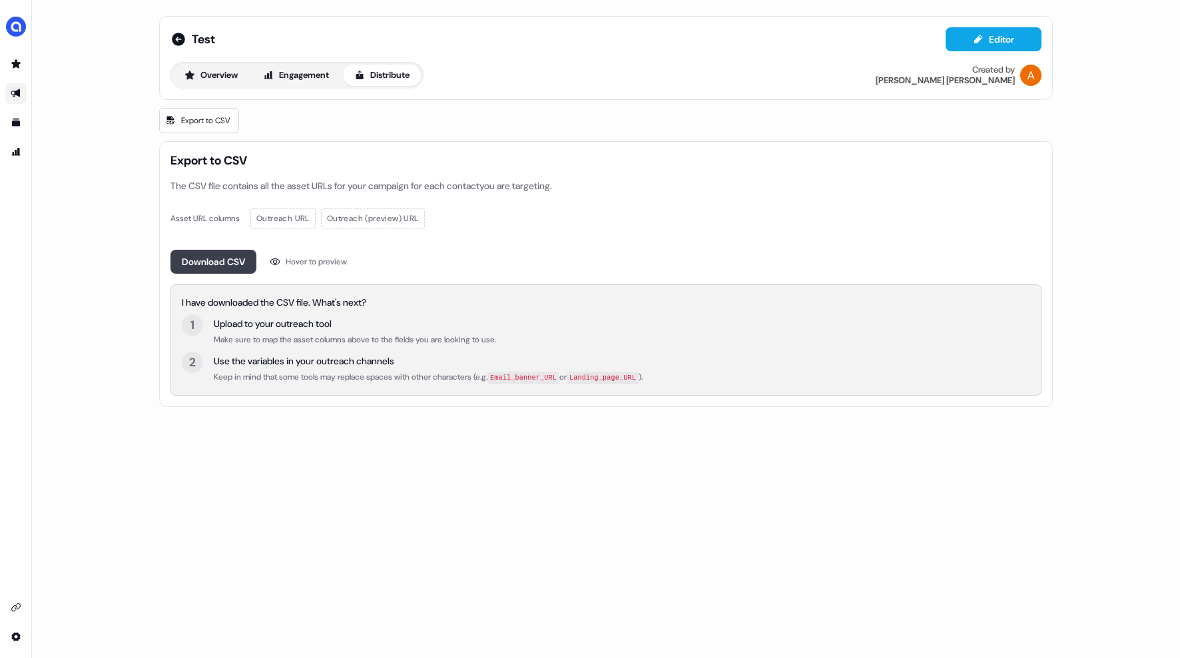
click at [222, 266] on button "Download CSV" at bounding box center [213, 262] width 86 height 24
